Goal: Task Accomplishment & Management: Manage account settings

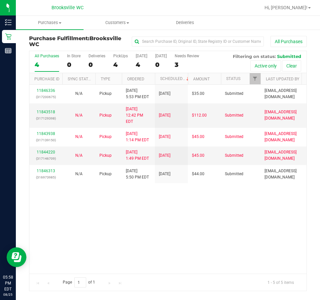
click at [153, 211] on div "11846336 (317200675) N/A Pickup 8/25/2025 5:53 PM EDT 8/26/2025 $35.00 Submitte…" at bounding box center [167, 179] width 277 height 189
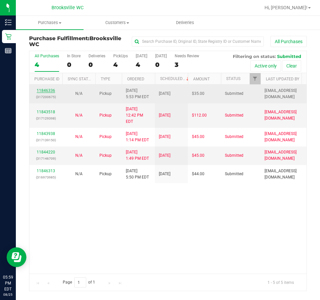
click at [42, 92] on link "11846336" at bounding box center [46, 90] width 18 height 5
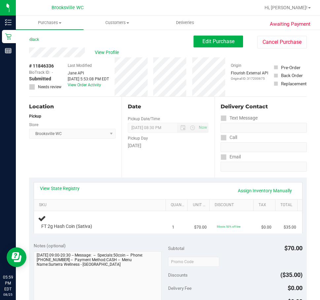
click at [98, 156] on div "Location Pickup Store Brooksville WC Select Store Bonita Springs WC Boynton Bea…" at bounding box center [75, 137] width 92 height 81
click at [38, 39] on link "Back" at bounding box center [34, 39] width 10 height 5
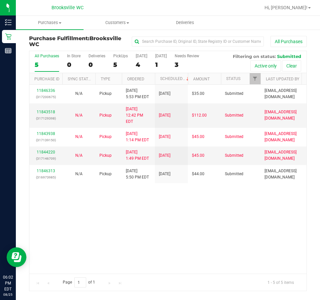
click at [153, 201] on div "11846336 (317200675) N/A Pickup 8/25/2025 5:53 PM EDT 8/26/2025 $35.00 Submitte…" at bounding box center [167, 179] width 277 height 189
click at [64, 202] on div "11846336 (317200675) N/A Pickup 8/25/2025 5:53 PM EDT 8/26/2025 $35.00 Submitte…" at bounding box center [167, 179] width 277 height 189
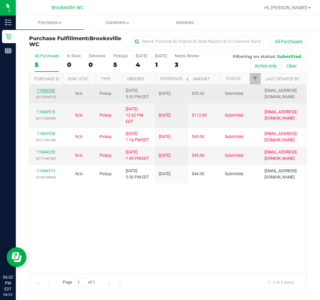
click at [45, 92] on link "11846336" at bounding box center [46, 90] width 18 height 5
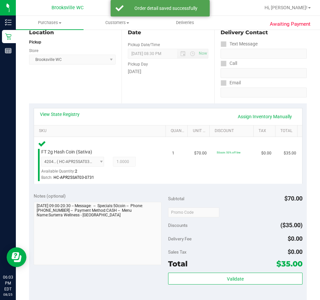
scroll to position [165, 0]
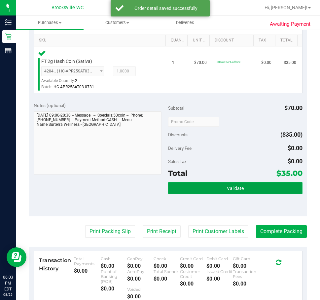
click at [243, 190] on button "Validate" at bounding box center [235, 188] width 134 height 12
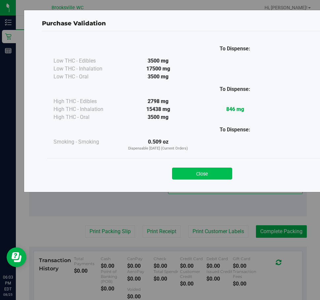
click at [195, 173] on button "Close" at bounding box center [202, 174] width 60 height 12
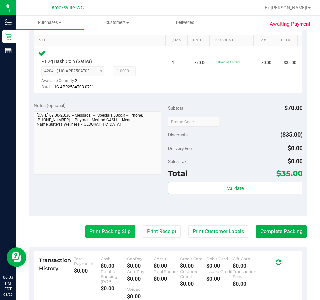
click at [120, 230] on button "Print Packing Slip" at bounding box center [110, 232] width 50 height 13
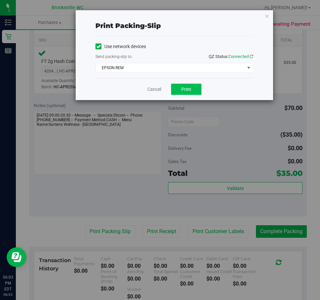
drag, startPoint x: 184, startPoint y: 83, endPoint x: 185, endPoint y: 94, distance: 10.9
click at [185, 87] on div "Cancel Print" at bounding box center [174, 89] width 158 height 22
click at [185, 94] on button "Print" at bounding box center [186, 89] width 30 height 11
click at [155, 90] on link "Cancel" at bounding box center [154, 89] width 14 height 7
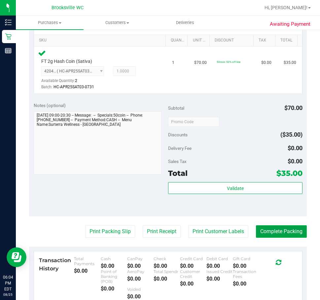
click at [266, 232] on button "Complete Packing" at bounding box center [281, 232] width 51 height 13
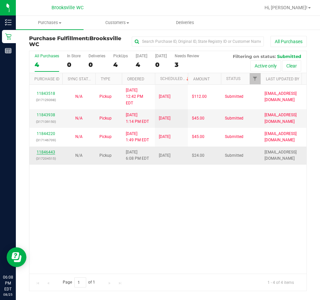
click at [52, 150] on link "11846443" at bounding box center [46, 152] width 18 height 5
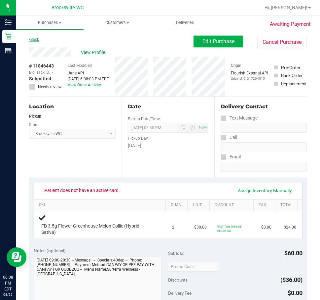
click at [34, 39] on link "Back" at bounding box center [34, 39] width 10 height 5
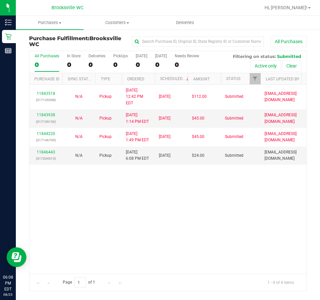
click at [113, 186] on div "11843518 (317129398) N/A Pickup 8/25/2025 12:42 PM EDT 8/25/2025 $112.00 Submit…" at bounding box center [167, 179] width 277 height 189
click at [193, 189] on div "11843518 (317129398) N/A Pickup 8/25/2025 12:42 PM EDT 8/25/2025 $112.00 Submit…" at bounding box center [167, 179] width 277 height 189
click at [46, 150] on link "11846443" at bounding box center [46, 152] width 18 height 5
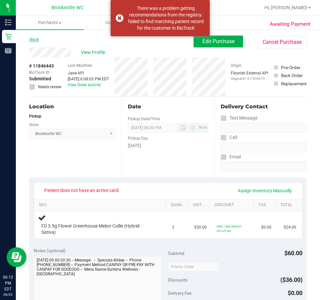
click at [33, 40] on link "Back" at bounding box center [34, 39] width 10 height 5
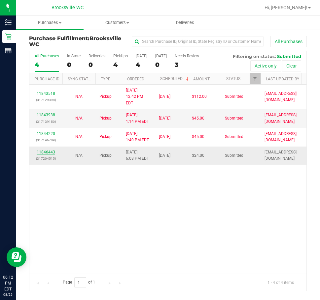
click at [51, 150] on link "11846443" at bounding box center [46, 152] width 18 height 5
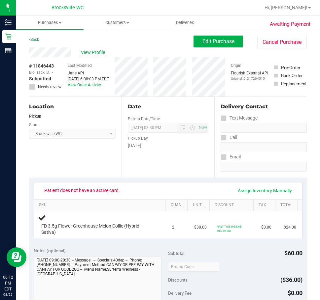
click at [92, 51] on span "View Profile" at bounding box center [94, 52] width 26 height 7
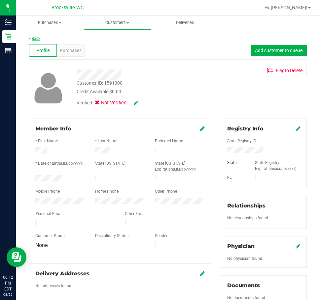
click at [36, 37] on link "Back" at bounding box center [34, 38] width 11 height 5
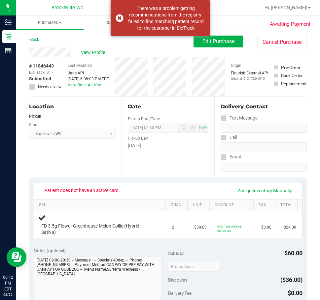
click at [85, 50] on span "View Profile" at bounding box center [94, 52] width 26 height 7
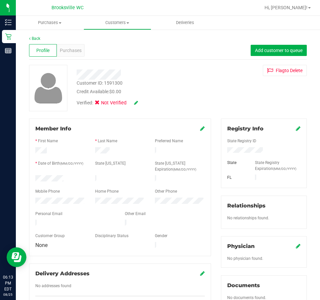
click at [295, 127] on icon at bounding box center [297, 128] width 5 height 5
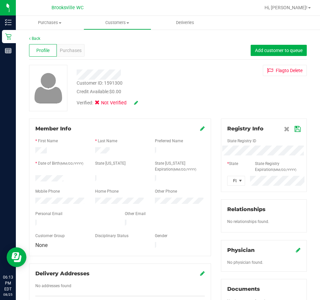
click at [294, 128] on icon at bounding box center [297, 129] width 6 height 5
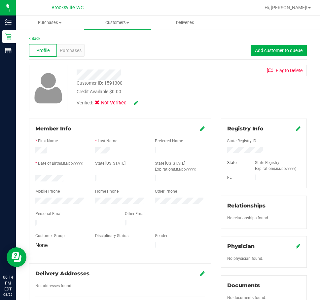
click at [95, 42] on div "Profile Purchases Add customer to queue" at bounding box center [167, 51] width 277 height 18
click at [89, 54] on div "Profile Purchases Add customer to queue" at bounding box center [167, 51] width 277 height 18
click at [37, 37] on link "Back" at bounding box center [34, 38] width 11 height 5
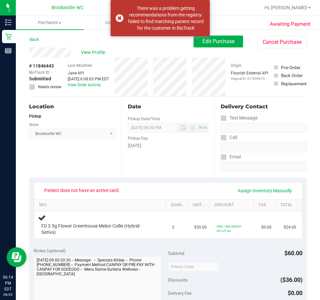
click at [37, 39] on link "Back" at bounding box center [34, 39] width 10 height 5
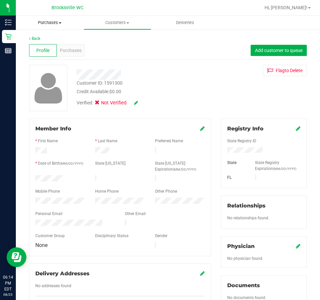
click at [53, 23] on span "Purchases" at bounding box center [50, 23] width 68 height 6
click at [44, 47] on span "Fulfillment" at bounding box center [36, 48] width 41 height 6
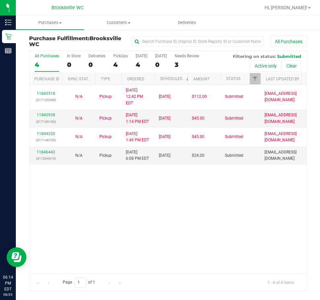
click at [68, 184] on div "11843518 (317129398) N/A Pickup 8/25/2025 12:42 PM EDT 8/25/2025 $112.00 Submit…" at bounding box center [167, 179] width 277 height 189
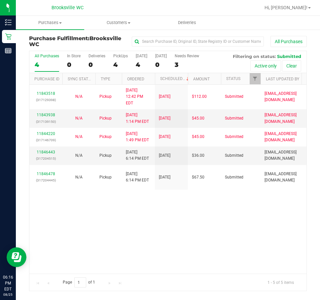
click at [99, 227] on div "11843518 (317129398) N/A Pickup 8/25/2025 12:42 PM EDT 8/25/2025 $112.00 Submit…" at bounding box center [167, 179] width 277 height 189
click at [48, 150] on link "11846443" at bounding box center [46, 152] width 18 height 5
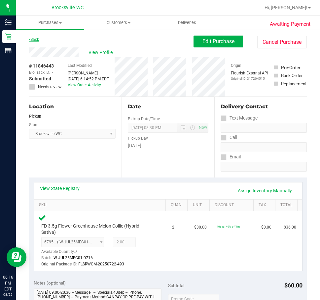
click at [35, 38] on link "Back" at bounding box center [34, 39] width 10 height 5
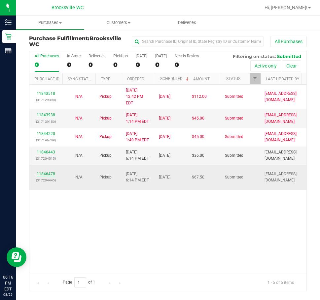
click at [49, 172] on link "11846478" at bounding box center [46, 174] width 18 height 5
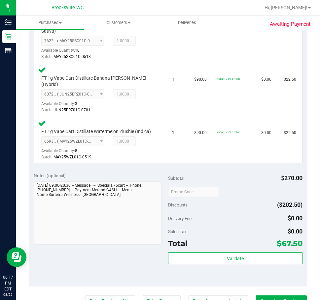
scroll to position [264, 0]
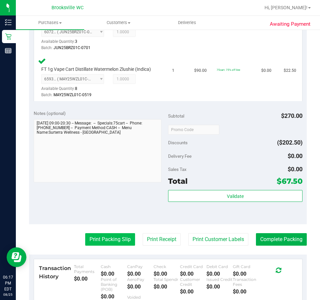
click at [107, 238] on button "Print Packing Slip" at bounding box center [110, 239] width 50 height 13
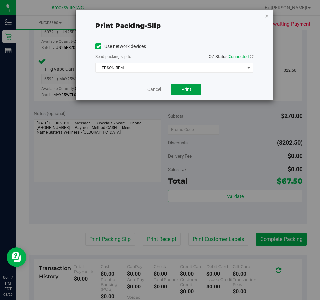
click at [200, 90] on button "Print" at bounding box center [186, 89] width 30 height 11
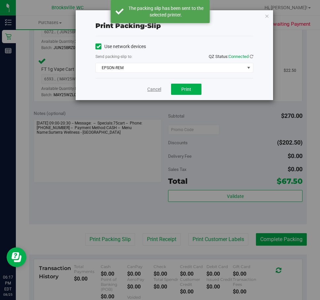
click at [147, 89] on link "Cancel" at bounding box center [154, 89] width 14 height 7
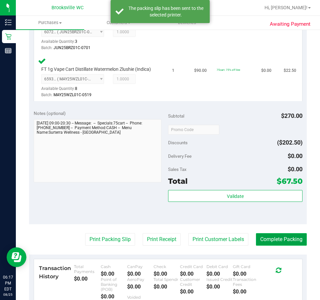
click at [282, 242] on button "Complete Packing" at bounding box center [281, 239] width 51 height 13
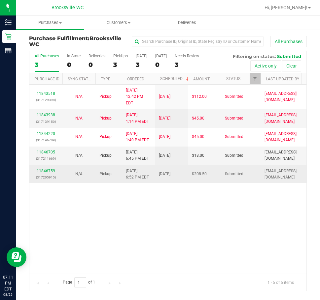
click at [54, 169] on link "11846759" at bounding box center [46, 171] width 18 height 5
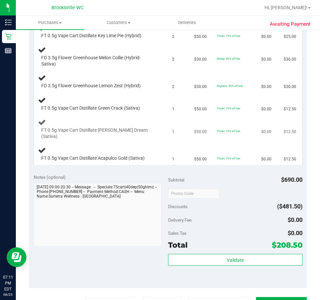
scroll to position [264, 0]
click at [112, 297] on button "Print Packing Slip" at bounding box center [110, 303] width 50 height 13
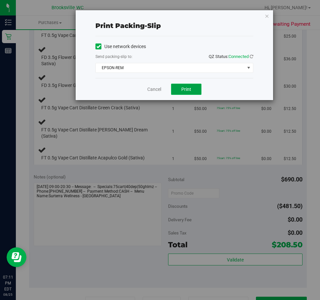
click at [187, 89] on span "Print" at bounding box center [186, 89] width 10 height 5
click at [155, 86] on link "Cancel" at bounding box center [154, 89] width 14 height 7
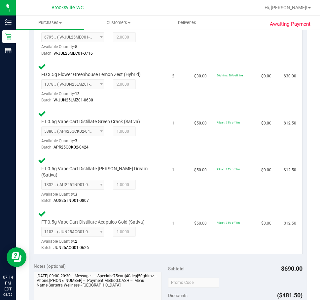
scroll to position [466, 0]
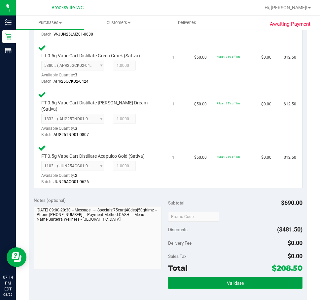
click at [212, 280] on button "Validate" at bounding box center [235, 283] width 134 height 12
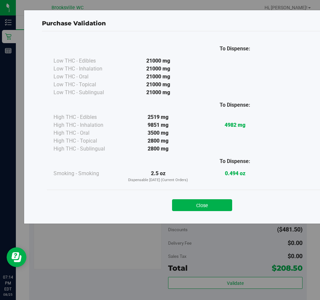
click at [193, 217] on div "To Dispense: Low THC - Edibles 21000 mg" at bounding box center [202, 124] width 320 height 187
click at [200, 203] on button "Close" at bounding box center [202, 206] width 60 height 12
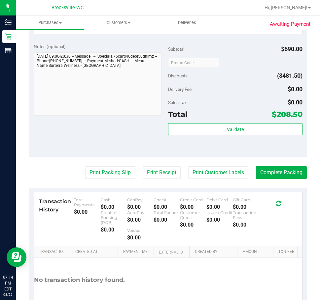
scroll to position [655, 0]
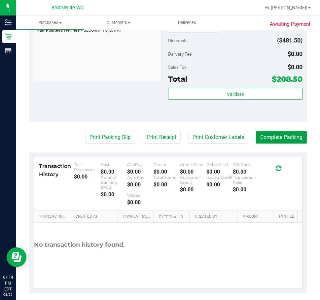
click at [295, 132] on button "Complete Packing" at bounding box center [281, 137] width 51 height 13
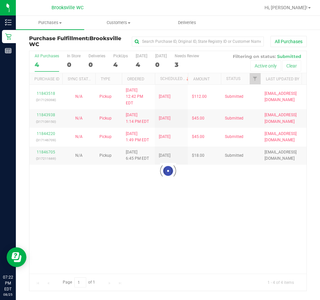
click at [68, 190] on div at bounding box center [167, 171] width 277 height 240
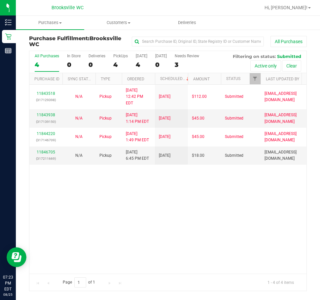
click at [155, 225] on div "11843518 (317129398) N/A Pickup 8/25/2025 12:42 PM EDT 8/25/2025 $112.00 Submit…" at bounding box center [167, 179] width 277 height 189
click at [20, 179] on div "Purchase Fulfillment: Brooksville WC All Purchases All Purchases 4 In Store 0 D…" at bounding box center [168, 163] width 304 height 269
click at [95, 201] on div "11843518 (317129398) N/A Pickup 8/25/2025 12:42 PM EDT 8/25/2025 $112.00 Submit…" at bounding box center [167, 179] width 277 height 189
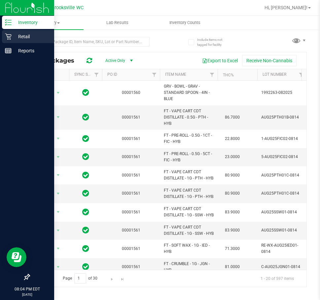
click at [5, 37] on icon at bounding box center [8, 36] width 7 height 7
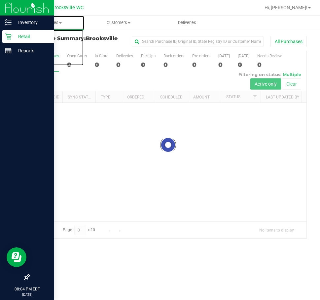
click at [56, 22] on span "Purchases" at bounding box center [50, 23] width 68 height 6
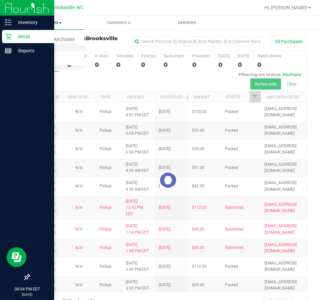
click at [52, 46] on span "Fulfillment" at bounding box center [36, 48] width 41 height 6
